Goal: Purchase product/service

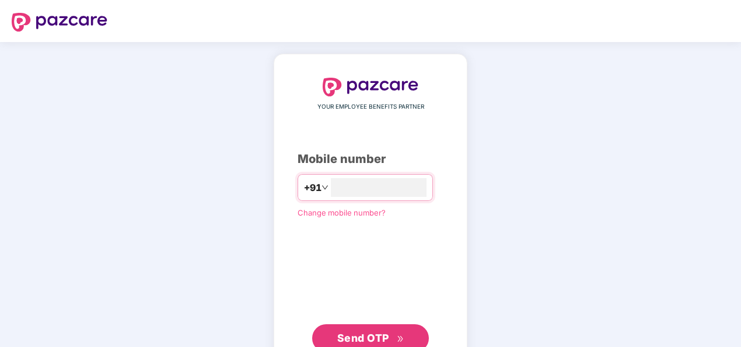
type input "**********"
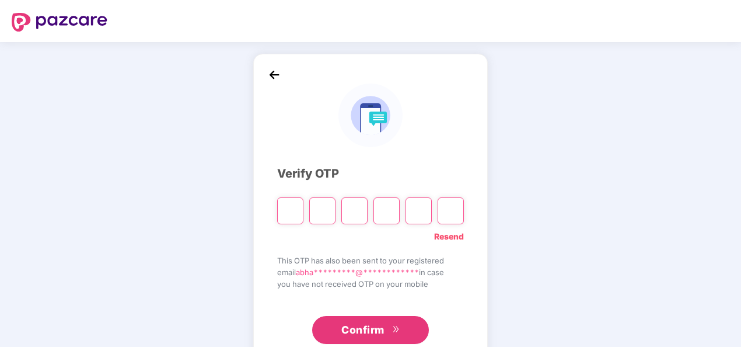
type input "*"
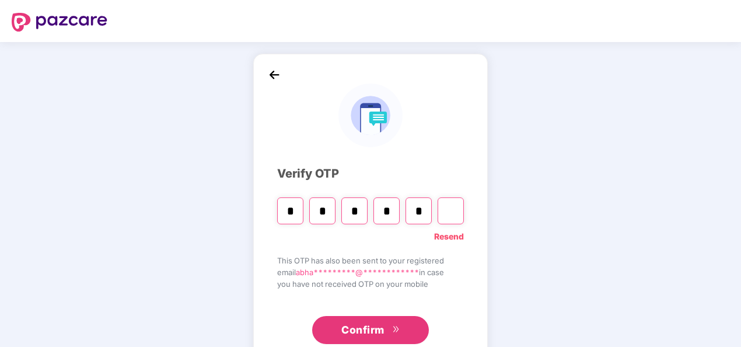
type input "*"
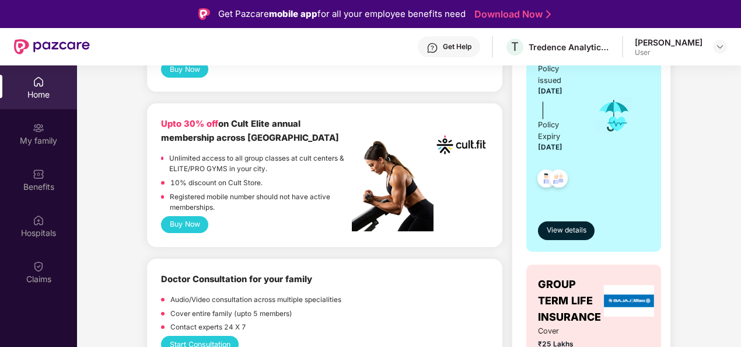
scroll to position [292, 0]
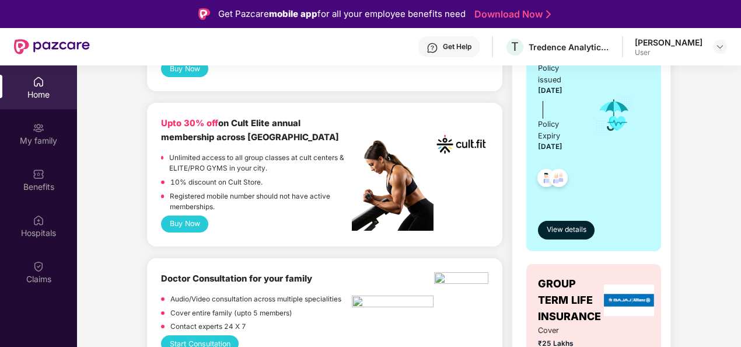
click at [188, 224] on button "Buy Now" at bounding box center [184, 223] width 47 height 17
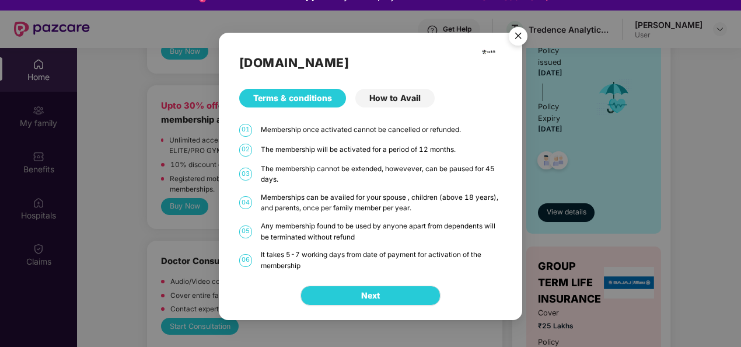
scroll to position [0, 0]
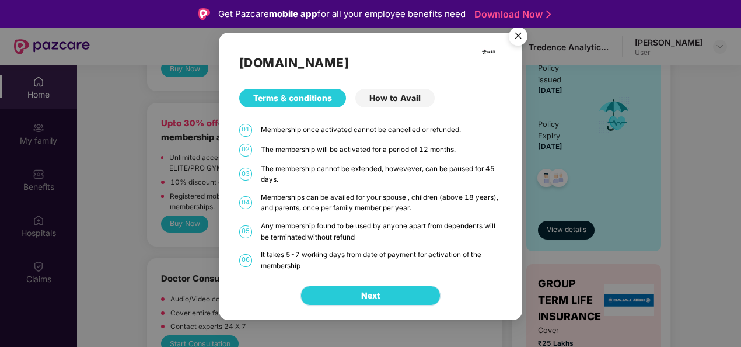
click at [377, 294] on span "Next" at bounding box center [370, 295] width 19 height 13
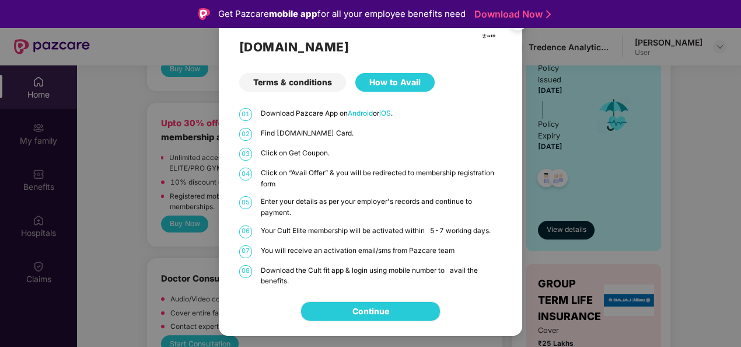
click at [389, 312] on link "Continue" at bounding box center [371, 311] width 37 height 13
